Goal: Complete application form

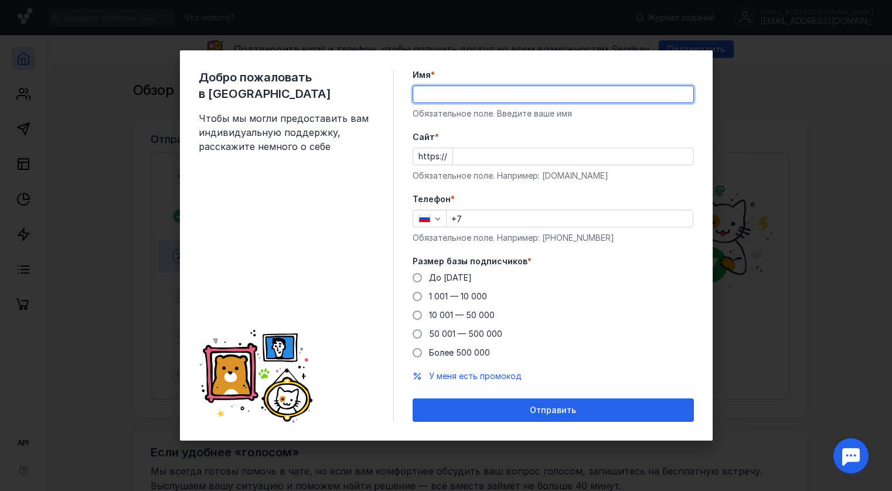
click at [449, 93] on input "Имя *" at bounding box center [553, 94] width 280 height 16
type input "Роман"
click at [484, 151] on input "Cайт *" at bounding box center [573, 156] width 240 height 16
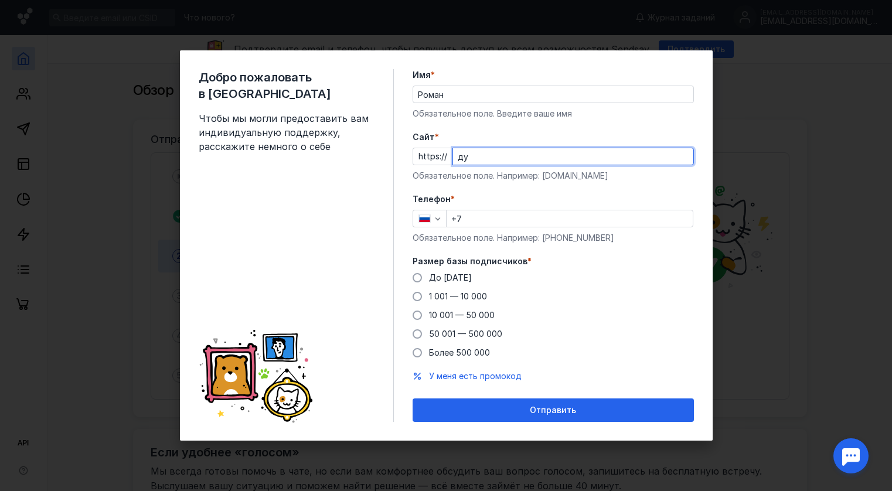
type input "д"
type input "[DOMAIN_NAME]"
click at [490, 219] on input "+7" at bounding box center [569, 218] width 246 height 16
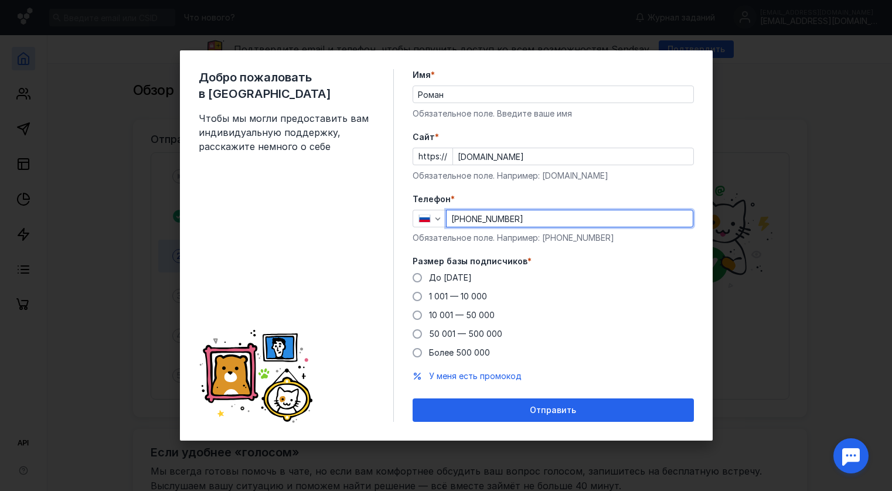
type input "[PHONE_NUMBER]"
click at [417, 315] on span at bounding box center [416, 315] width 9 height 9
click at [0, 0] on input "10 001 — 50 000" at bounding box center [0, 0] width 0 height 0
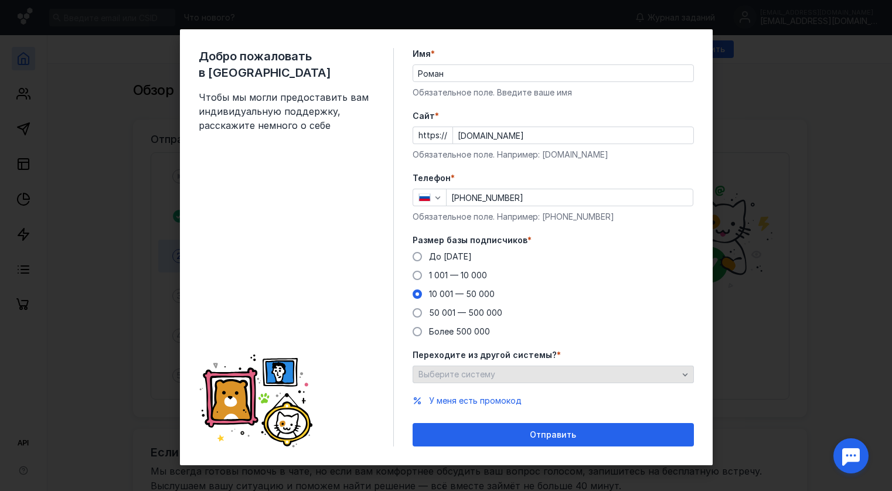
click at [560, 370] on div "Выберите систему" at bounding box center [547, 375] width 265 height 10
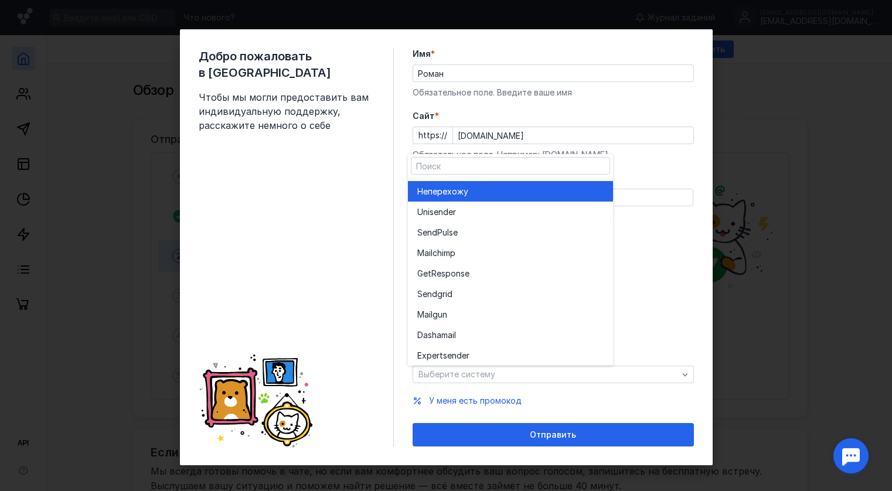
click at [487, 183] on div "Не перехожу" at bounding box center [510, 191] width 186 height 21
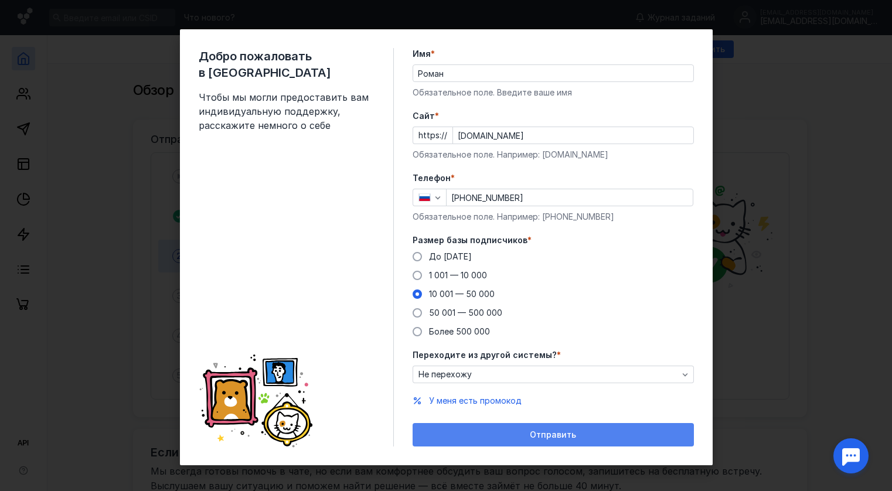
click at [536, 432] on span "Отправить" at bounding box center [553, 435] width 46 height 10
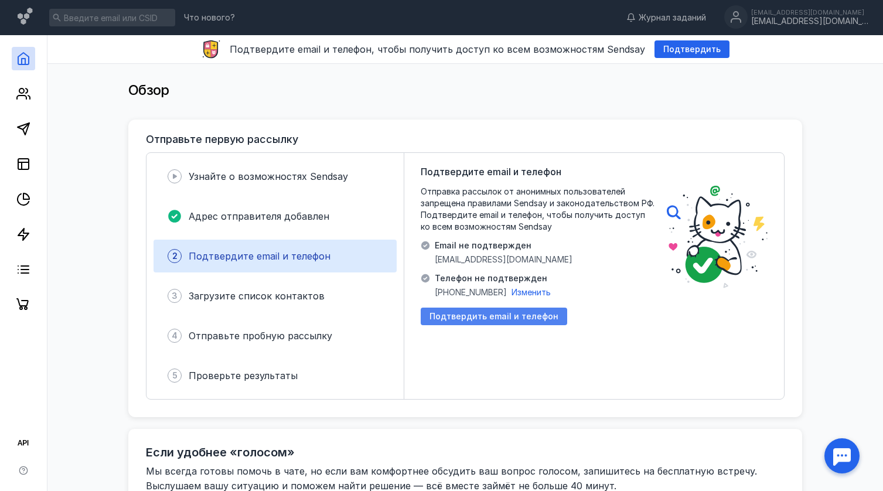
click at [475, 315] on span "Подтвердить email и телефон" at bounding box center [493, 317] width 129 height 10
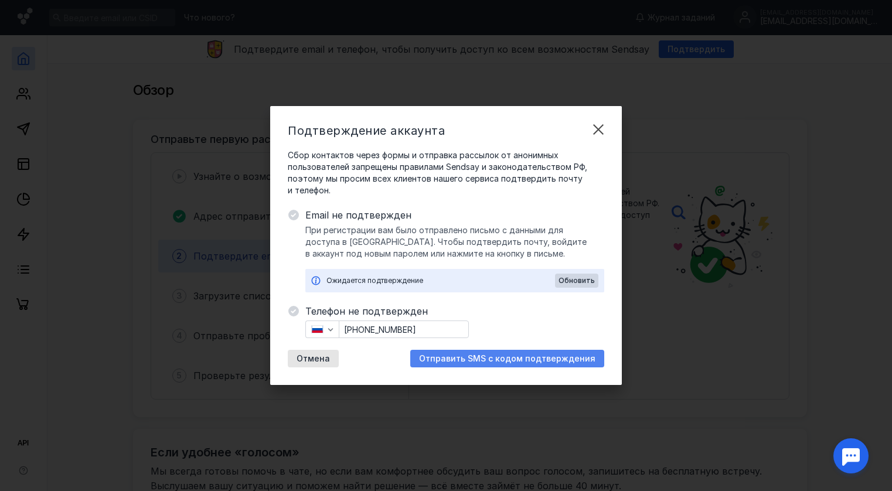
click at [502, 361] on span "Отправить SMS с кодом подтверждения" at bounding box center [507, 359] width 176 height 10
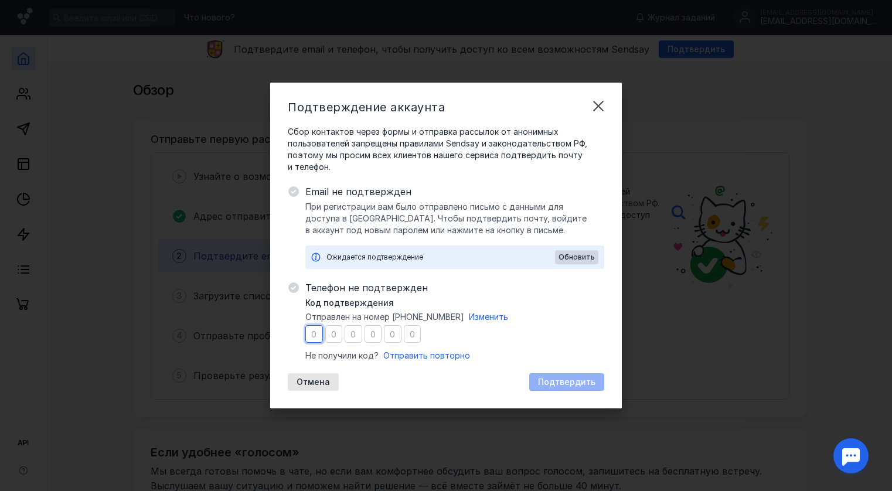
click at [315, 335] on input "number" at bounding box center [314, 334] width 18 height 18
click at [318, 336] on input "number" at bounding box center [314, 334] width 18 height 18
type input "5"
type input "0"
type input "2"
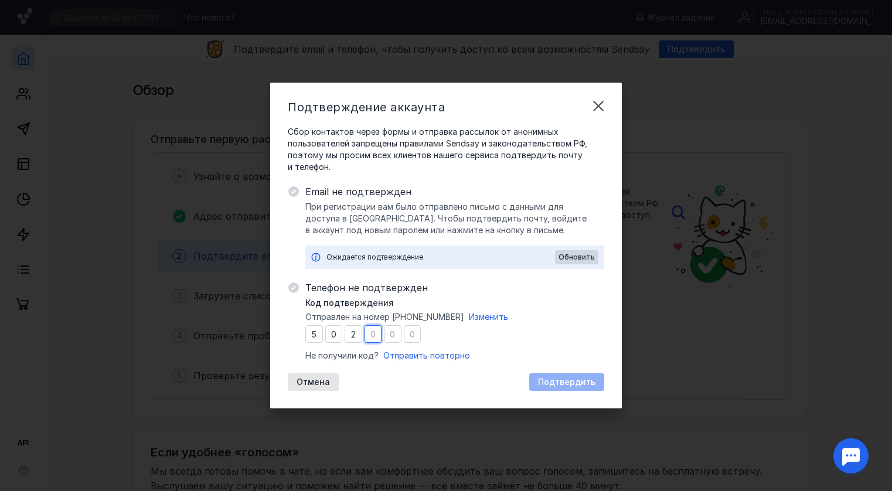
type input "2"
type input "8"
type input "2"
click at [565, 377] on span "Подтвердить" at bounding box center [566, 382] width 57 height 10
